Goal: Task Accomplishment & Management: Use online tool/utility

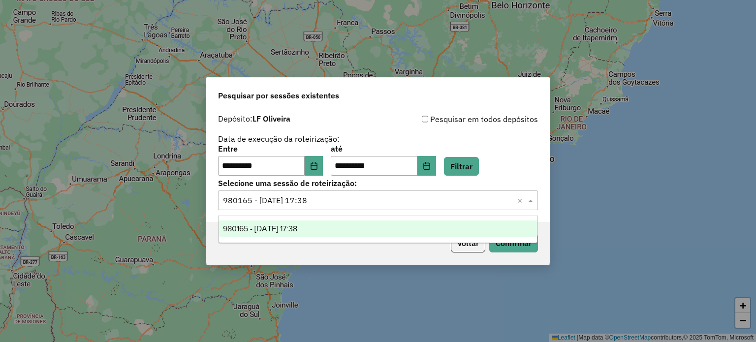
click at [533, 200] on span at bounding box center [532, 201] width 12 height 12
click at [283, 232] on span "980165 - [DATE] 17:38" at bounding box center [260, 229] width 74 height 8
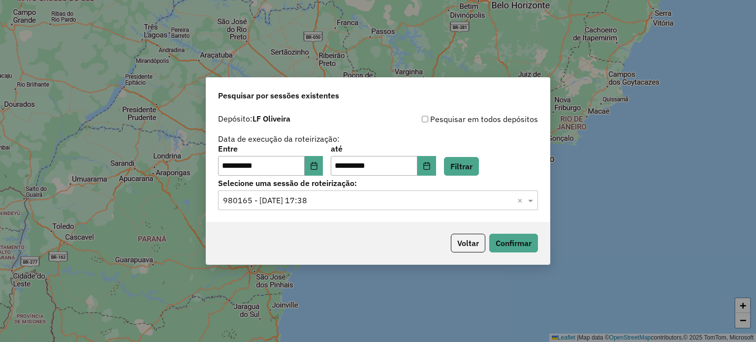
click at [524, 255] on div "Voltar Confirmar" at bounding box center [378, 243] width 344 height 42
click at [518, 241] on button "Confirmar" at bounding box center [513, 243] width 49 height 19
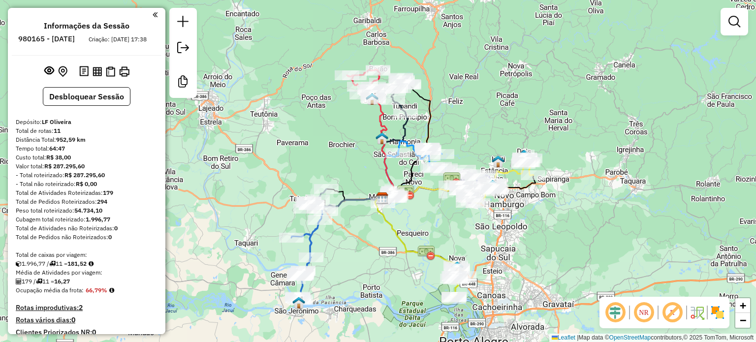
drag, startPoint x: 530, startPoint y: 281, endPoint x: 510, endPoint y: 218, distance: 66.0
click at [510, 218] on div "Janela de atendimento Grade de atendimento Capacidade Transportadoras Veículos …" at bounding box center [378, 171] width 756 height 342
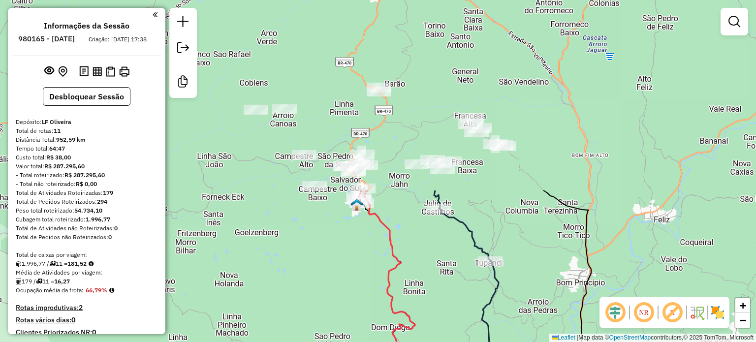
drag, startPoint x: 359, startPoint y: 65, endPoint x: 518, endPoint y: 294, distance: 278.4
click at [450, 288] on div "Janela de atendimento Grade de atendimento Capacidade Transportadoras Veículos …" at bounding box center [378, 171] width 756 height 342
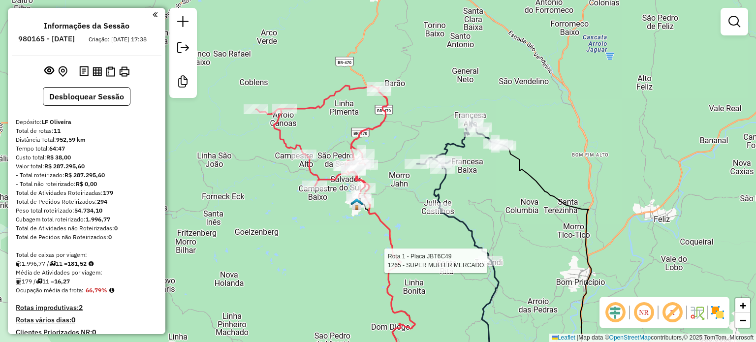
select select "**********"
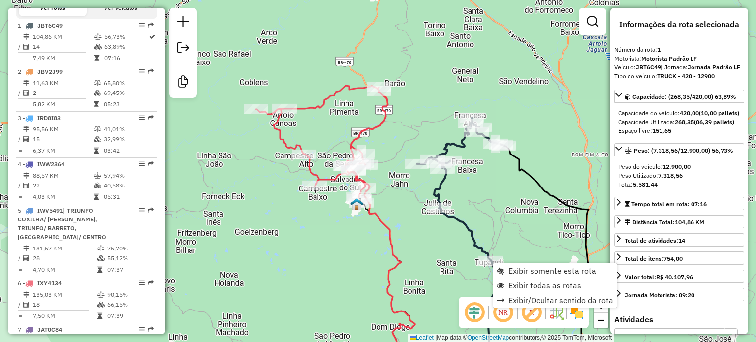
scroll to position [397, 0]
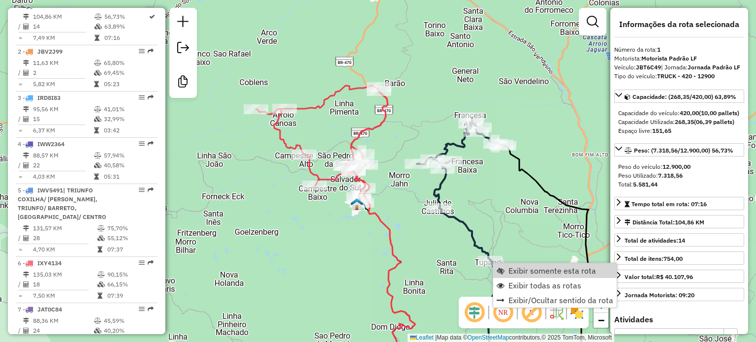
click at [464, 267] on div "Janela de atendimento Grade de atendimento Capacidade Transportadoras Veículos …" at bounding box center [378, 171] width 756 height 342
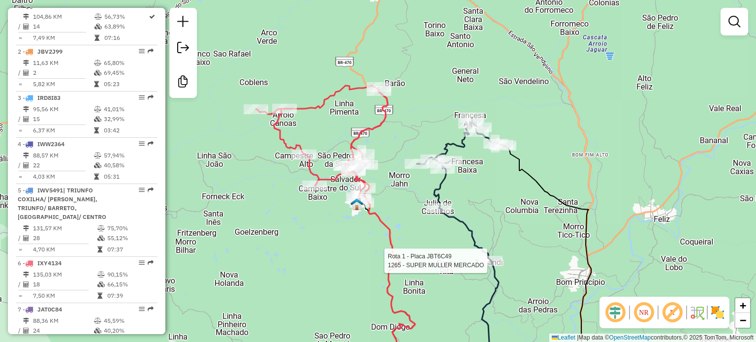
select select "**********"
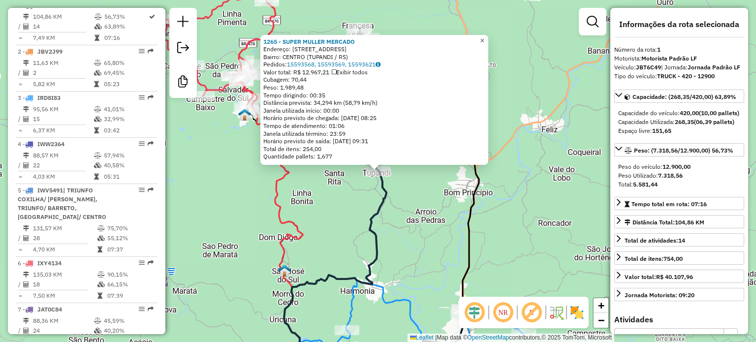
click at [485, 36] on span "×" at bounding box center [482, 40] width 4 height 8
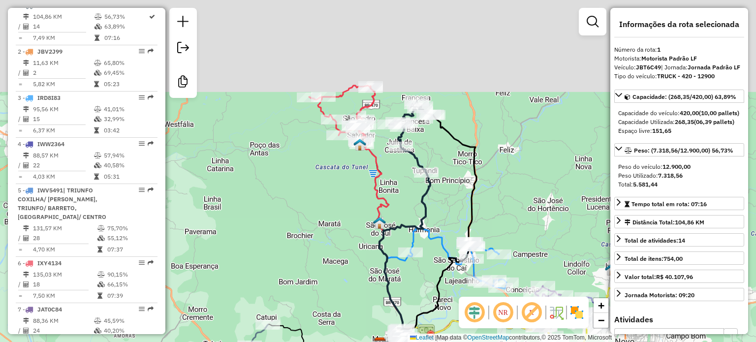
drag, startPoint x: 397, startPoint y: 116, endPoint x: 463, endPoint y: 235, distance: 136.7
click at [463, 235] on div "Rota 3 - Placa IRD8I83 98608 - [PERSON_NAME] DA SILVA Janela de atendimento Gra…" at bounding box center [378, 171] width 756 height 342
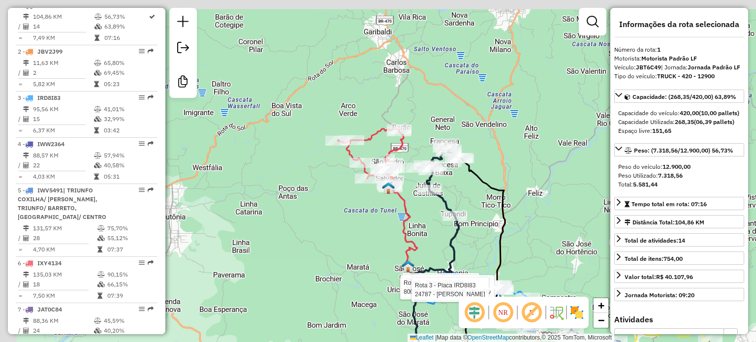
click at [472, 226] on div "Rota 3 - Placa IRD8I83 98608 - [PERSON_NAME] DA SILVA Rota 3 - Placa IRD8I83 80…" at bounding box center [378, 171] width 756 height 342
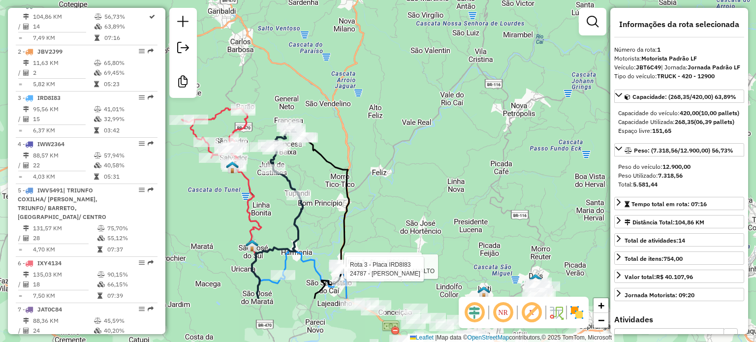
drag, startPoint x: 442, startPoint y: 197, endPoint x: 492, endPoint y: 127, distance: 86.8
click at [492, 127] on div "Rota 3 - Placa IRD8I83 98608 - [PERSON_NAME] DA SILVA Rota 3 - Placa IRD8I83 80…" at bounding box center [378, 171] width 756 height 342
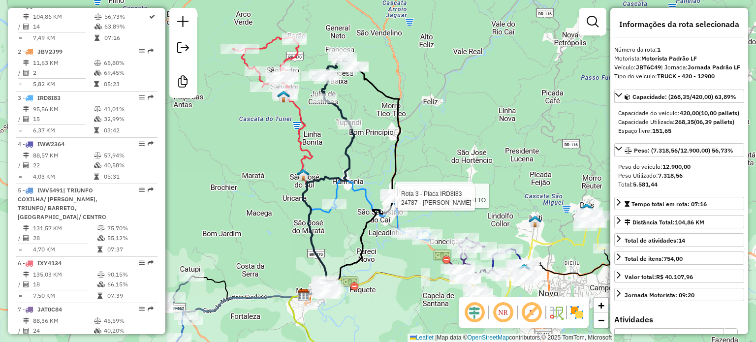
drag, startPoint x: 414, startPoint y: 259, endPoint x: 417, endPoint y: 254, distance: 5.1
click at [417, 254] on div "Rota 3 - Placa IRD8I83 98608 - [PERSON_NAME] DA SILVA Rota 3 - Placa IRD8I83 80…" at bounding box center [378, 171] width 756 height 342
